Goal: Check status: Check status

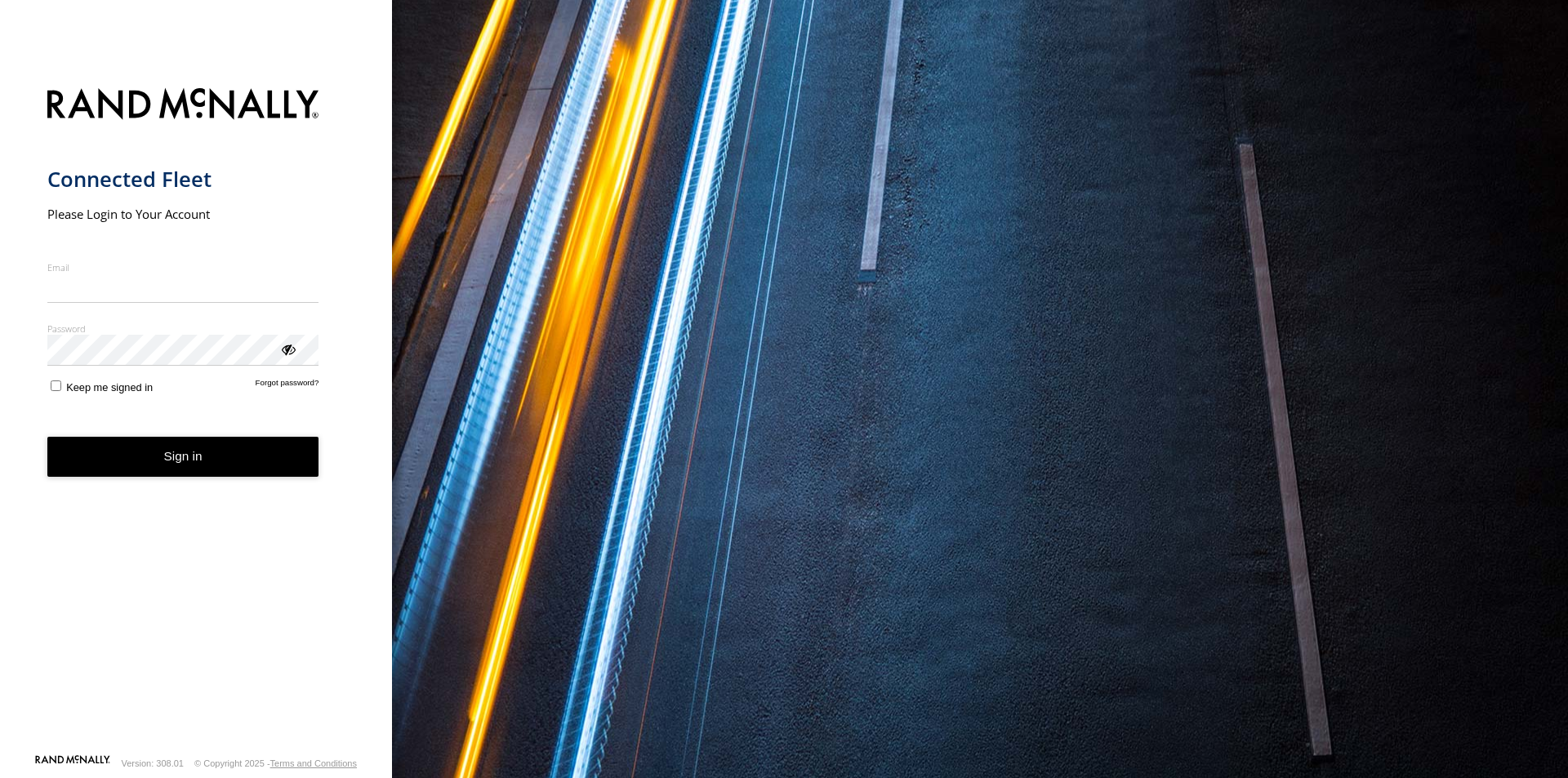
type input "**********"
click at [172, 472] on button "Sign in" at bounding box center [183, 456] width 272 height 40
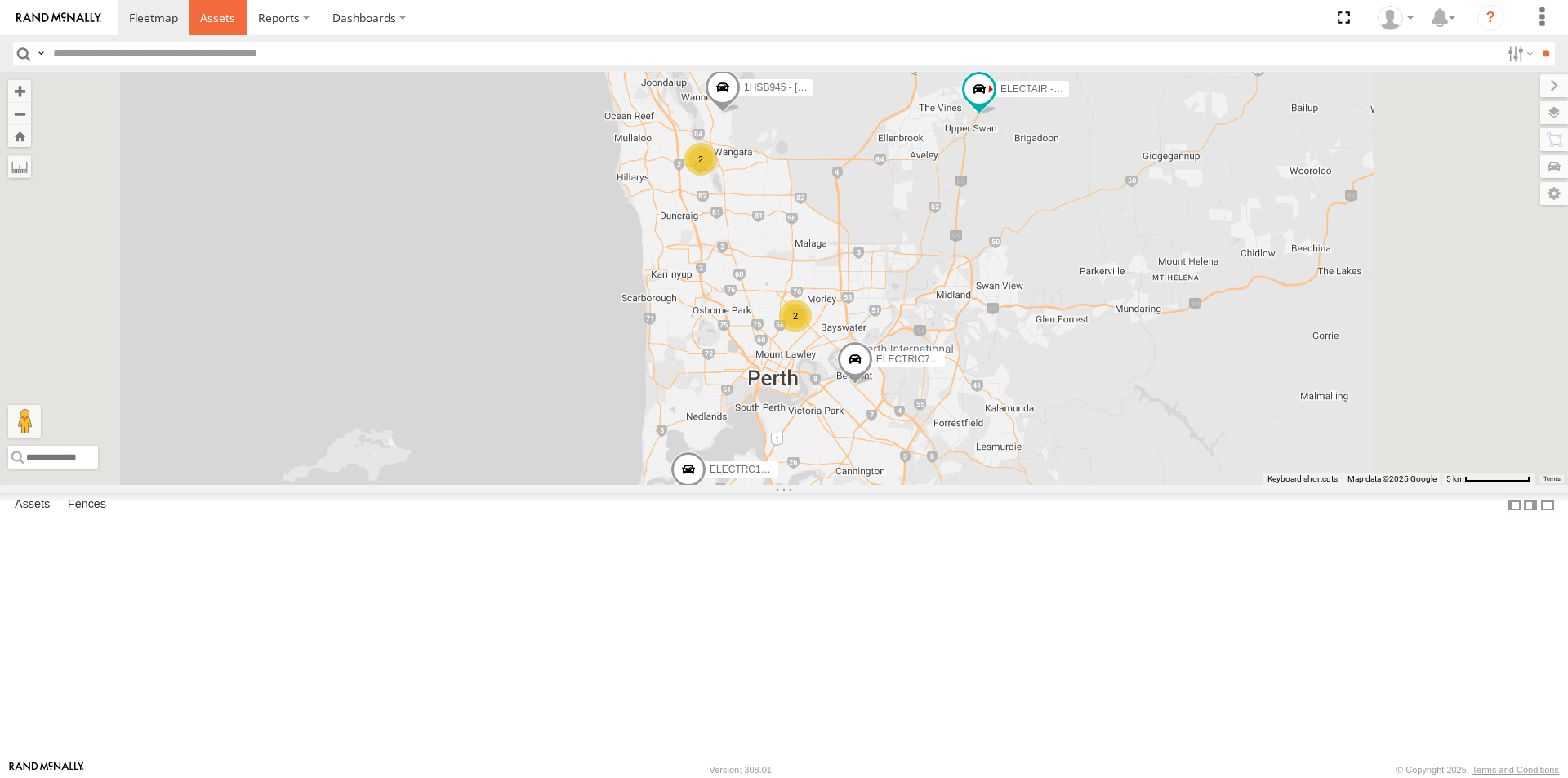
click at [216, 17] on span at bounding box center [217, 18] width 35 height 16
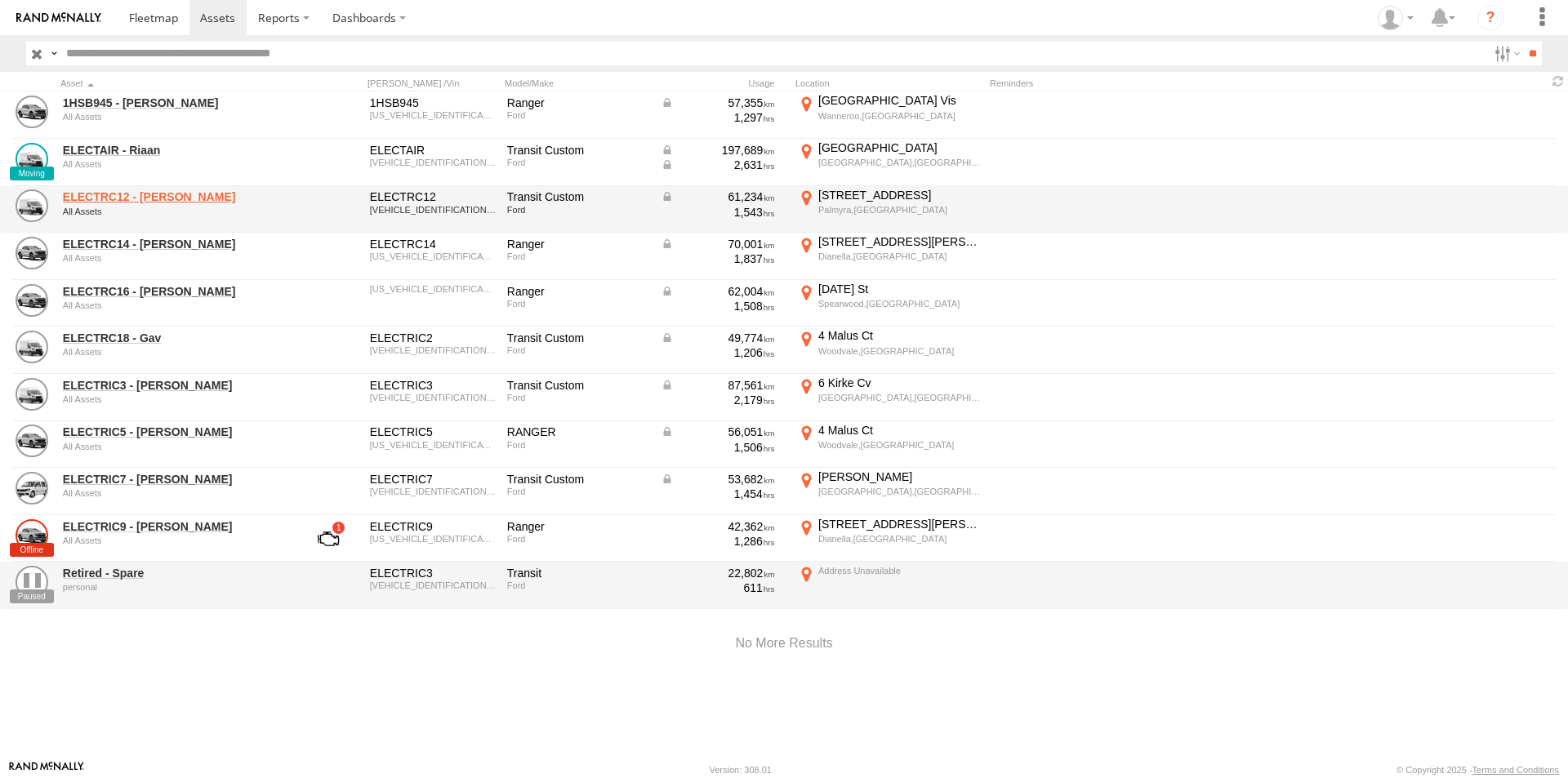
click at [143, 196] on link "ELECTRC12 - Harry" at bounding box center [175, 197] width 224 height 15
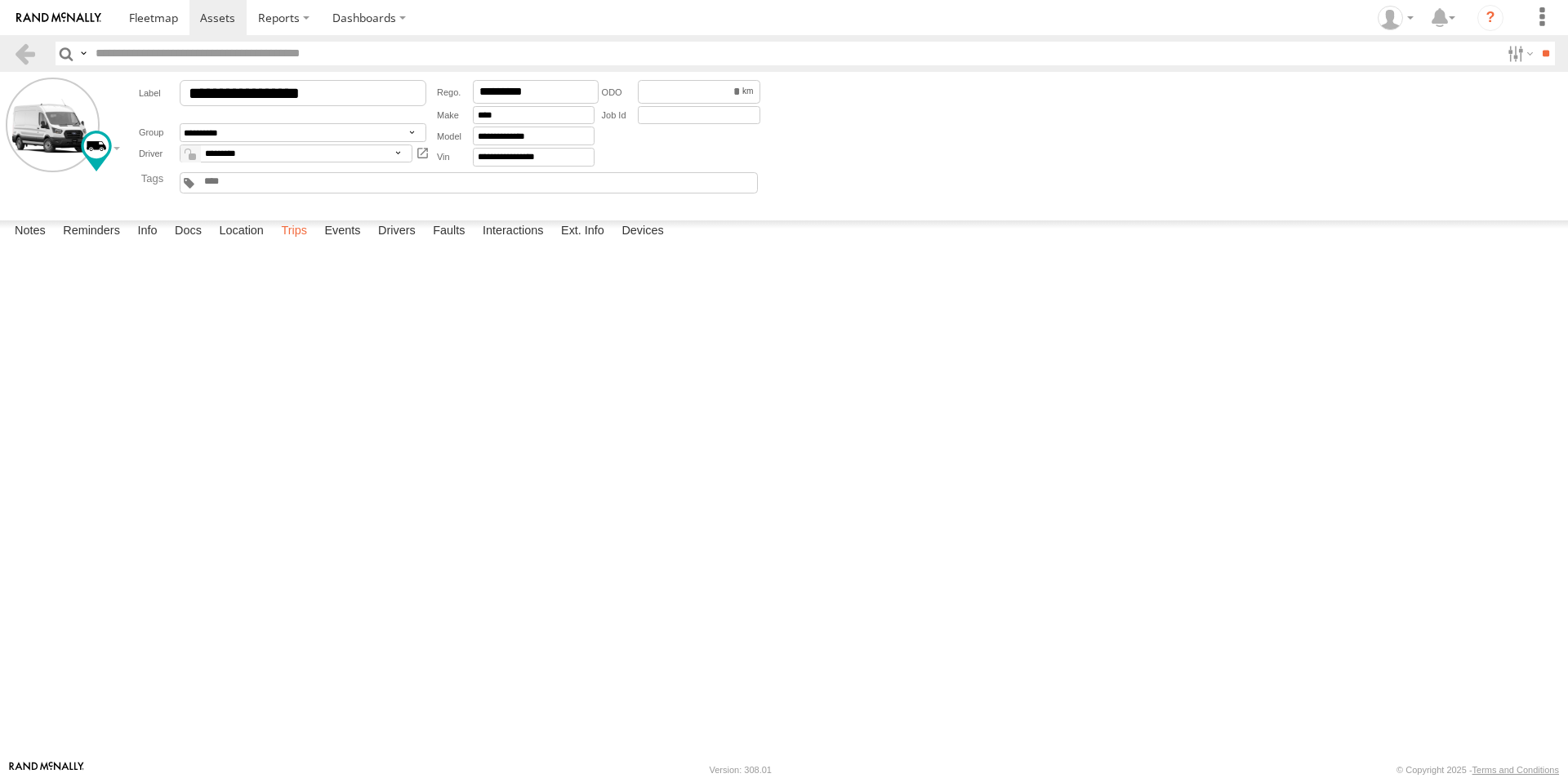
click at [304, 243] on label "Trips" at bounding box center [293, 231] width 42 height 23
click at [351, 243] on label "Events" at bounding box center [341, 231] width 52 height 23
